Goal: Task Accomplishment & Management: Complete application form

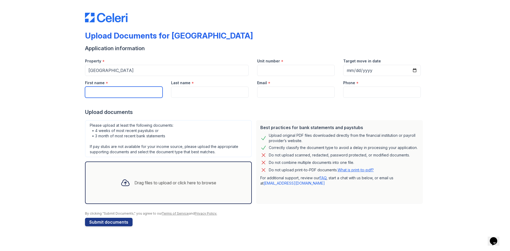
click at [127, 91] on input "First name" at bounding box center [124, 92] width 78 height 11
type input "[PERSON_NAME]"
click at [237, 94] on input "Last name" at bounding box center [210, 92] width 78 height 11
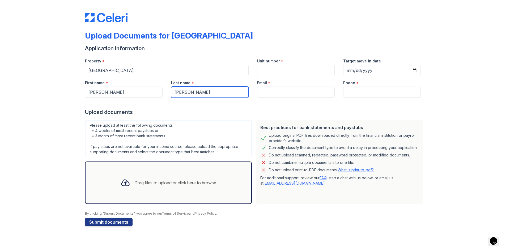
type input "[PERSON_NAME]"
click at [276, 68] on input "Unit number" at bounding box center [296, 70] width 78 height 11
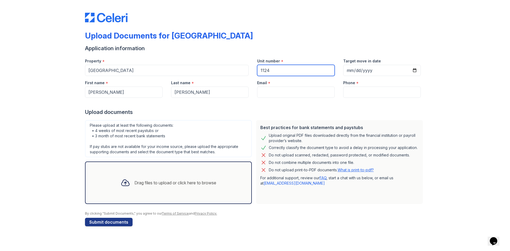
type input "1124"
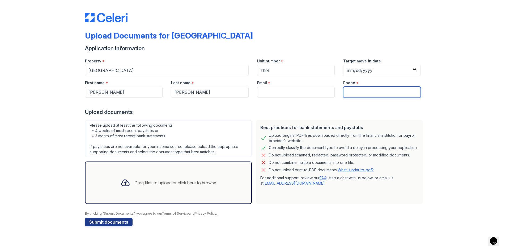
click at [357, 95] on input "Phone" at bounding box center [382, 92] width 78 height 11
paste input "(214) 478-3717"
type input "(214) 478-3717"
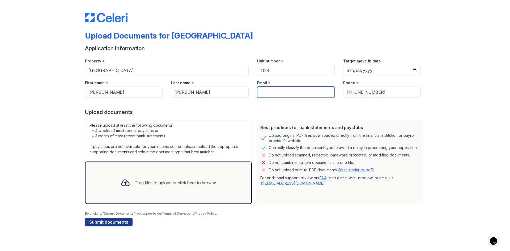
click at [275, 96] on input "Email" at bounding box center [296, 92] width 78 height 11
paste input "[EMAIL_ADDRESS][DOMAIN_NAME]"
type input "[EMAIL_ADDRESS][DOMAIN_NAME]"
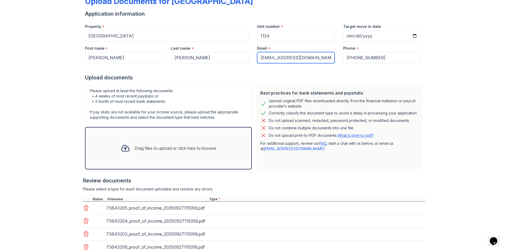
scroll to position [73, 0]
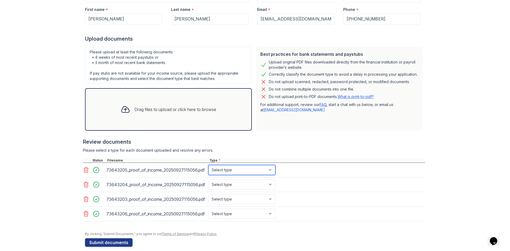
click at [257, 171] on select "Select type Paystub Bank Statement Offer Letter Tax Documents Benefit Award Let…" at bounding box center [241, 170] width 67 height 10
select select "paystub"
click at [208, 165] on select "Select type Paystub Bank Statement Offer Letter Tax Documents Benefit Award Let…" at bounding box center [241, 170] width 67 height 10
click at [237, 186] on select "Select type Paystub Bank Statement Offer Letter Tax Documents Benefit Award Let…" at bounding box center [241, 185] width 67 height 10
select select "paystub"
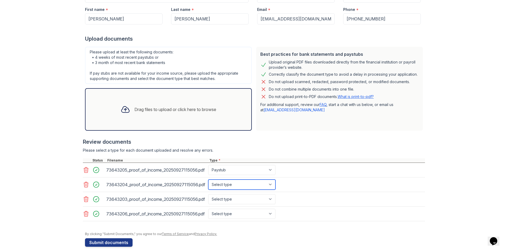
click at [208, 180] on select "Select type Paystub Bank Statement Offer Letter Tax Documents Benefit Award Let…" at bounding box center [241, 185] width 67 height 10
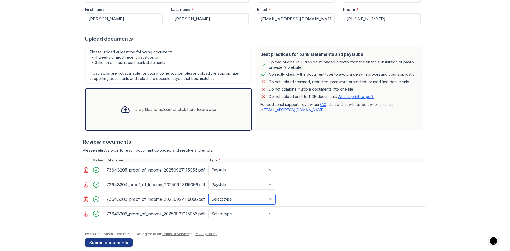
click at [248, 196] on select "Select type Paystub Bank Statement Offer Letter Tax Documents Benefit Award Let…" at bounding box center [241, 199] width 67 height 10
select select "paystub"
click at [208, 194] on select "Select type Paystub Bank Statement Offer Letter Tax Documents Benefit Award Let…" at bounding box center [241, 199] width 67 height 10
click at [233, 216] on select "Select type Paystub Bank Statement Offer Letter Tax Documents Benefit Award Let…" at bounding box center [241, 214] width 67 height 10
select select "paystub"
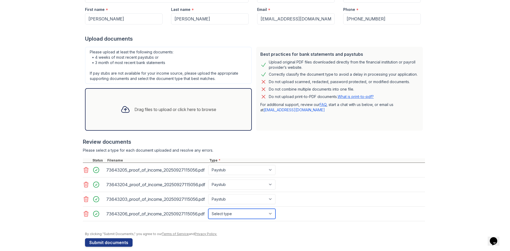
click at [208, 209] on select "Select type Paystub Bank Statement Offer Letter Tax Documents Benefit Award Let…" at bounding box center [241, 214] width 67 height 10
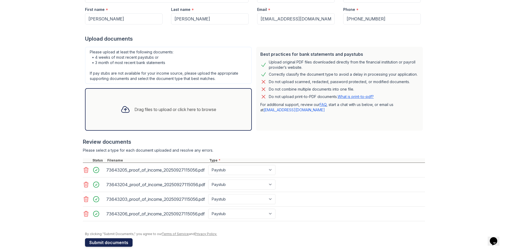
click at [117, 243] on button "Submit documents" at bounding box center [109, 242] width 48 height 8
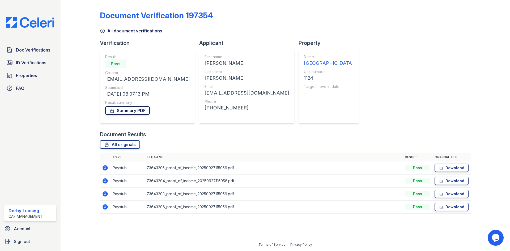
drag, startPoint x: 132, startPoint y: 108, endPoint x: 128, endPoint y: 108, distance: 4.0
click at [132, 108] on link "Summary PDF" at bounding box center [127, 110] width 45 height 8
